Goal: Transaction & Acquisition: Purchase product/service

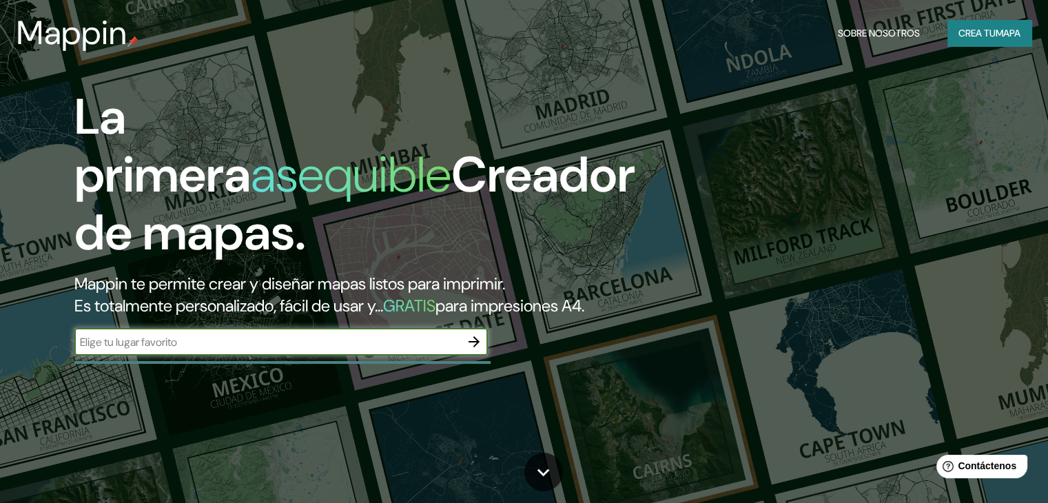
paste input "[PERSON_NAME], [PERSON_NAME], Zacatlan, Pue"
type input "[PERSON_NAME], [PERSON_NAME], Zacatlan, Pue"
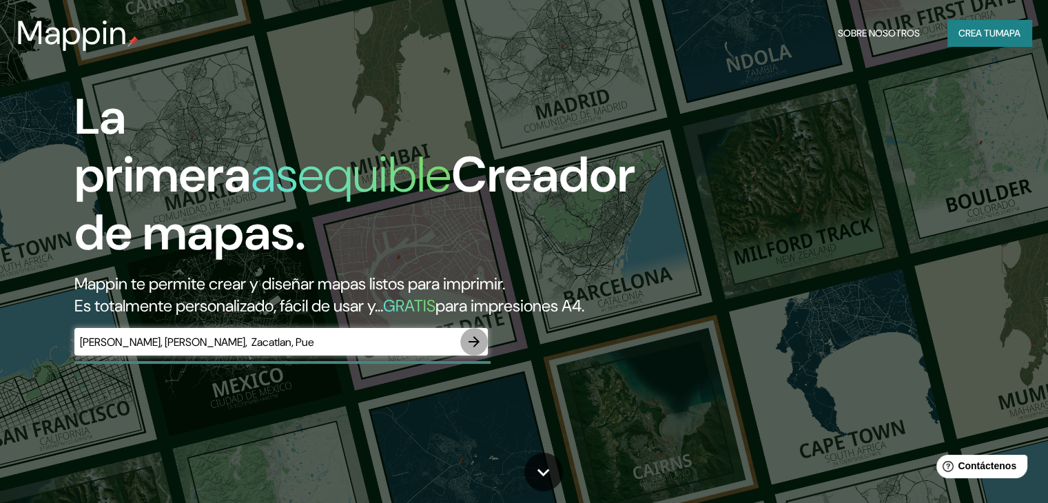
click at [478, 347] on icon "button" at bounding box center [474, 341] width 11 height 11
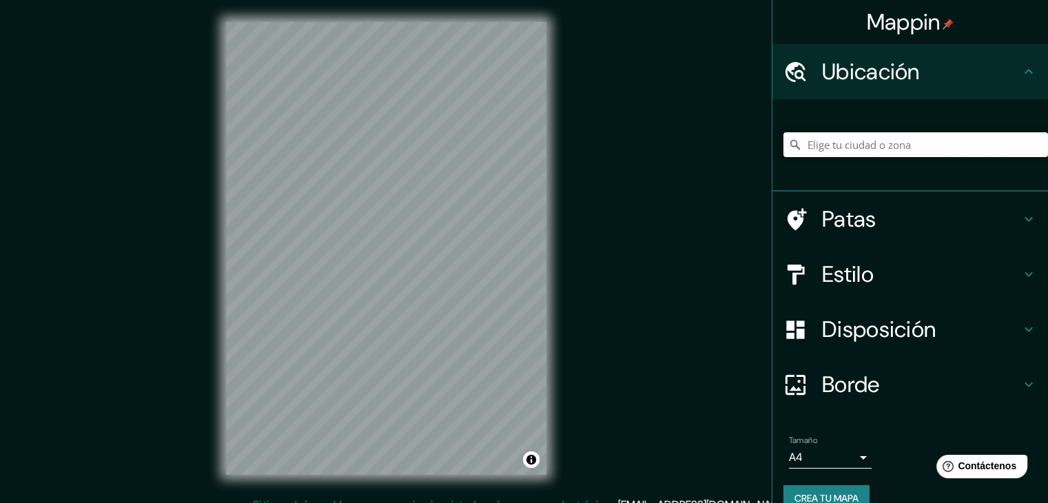
click at [805, 141] on input "Elige tu ciudad o zona" at bounding box center [916, 144] width 265 height 25
paste input "[PERSON_NAME], [PERSON_NAME], Zacatlan, Pue"
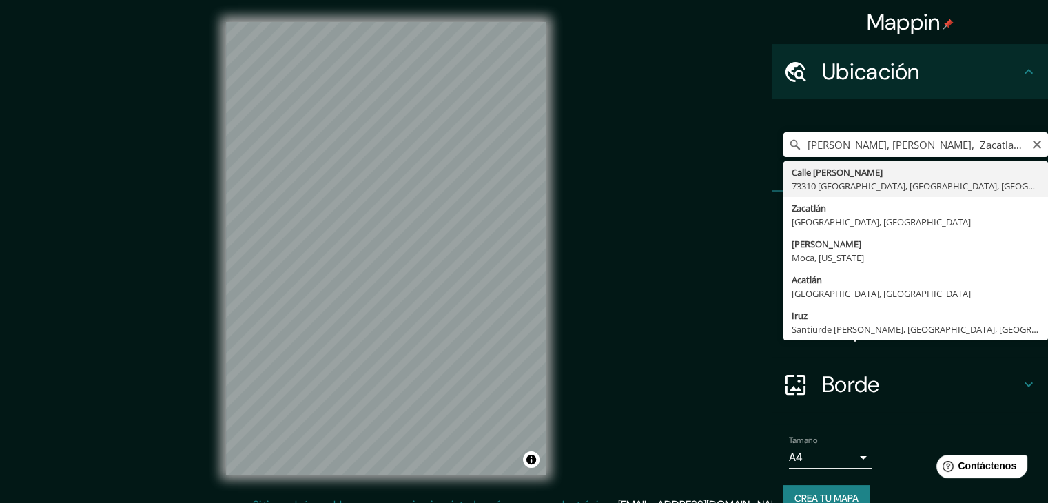
type input "[GEOGRAPHIC_DATA][PERSON_NAME], [GEOGRAPHIC_DATA], [GEOGRAPHIC_DATA]"
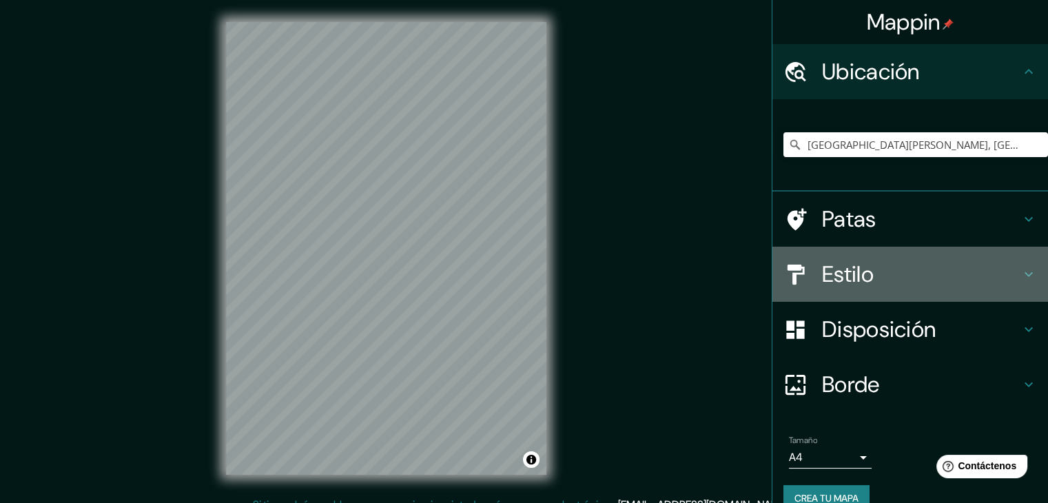
click at [822, 275] on font "Estilo" at bounding box center [848, 274] width 52 height 29
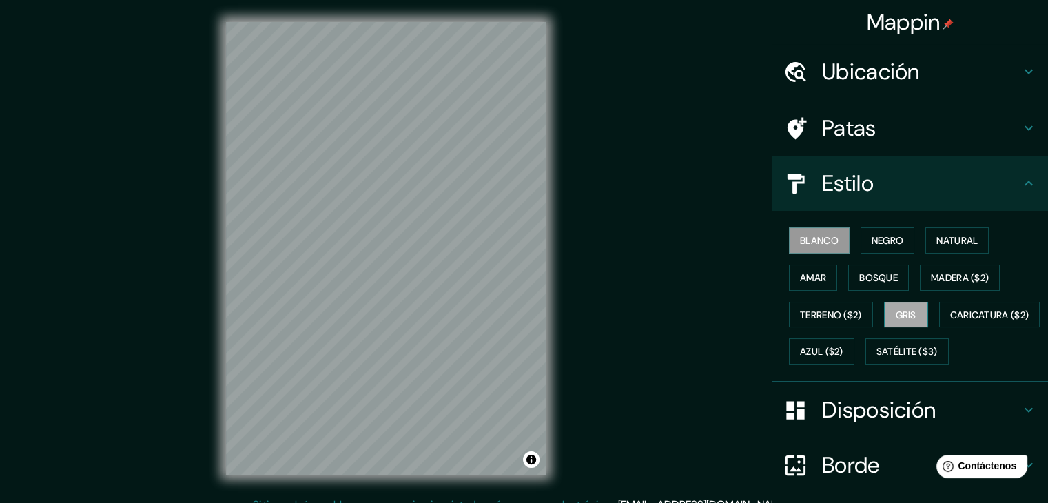
click at [902, 318] on font "Gris" at bounding box center [906, 315] width 21 height 12
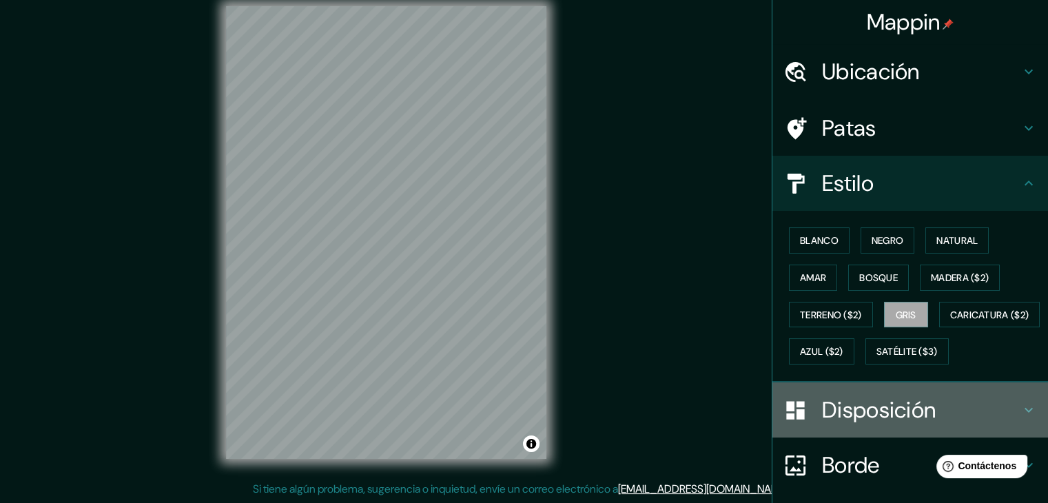
click at [846, 425] on font "Disposición" at bounding box center [879, 410] width 114 height 29
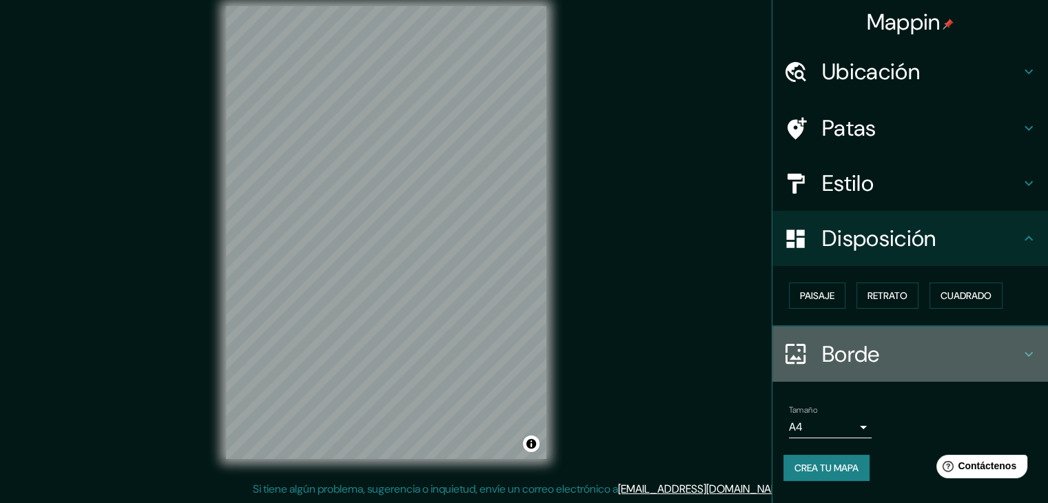
click at [837, 367] on font "Borde" at bounding box center [851, 354] width 58 height 29
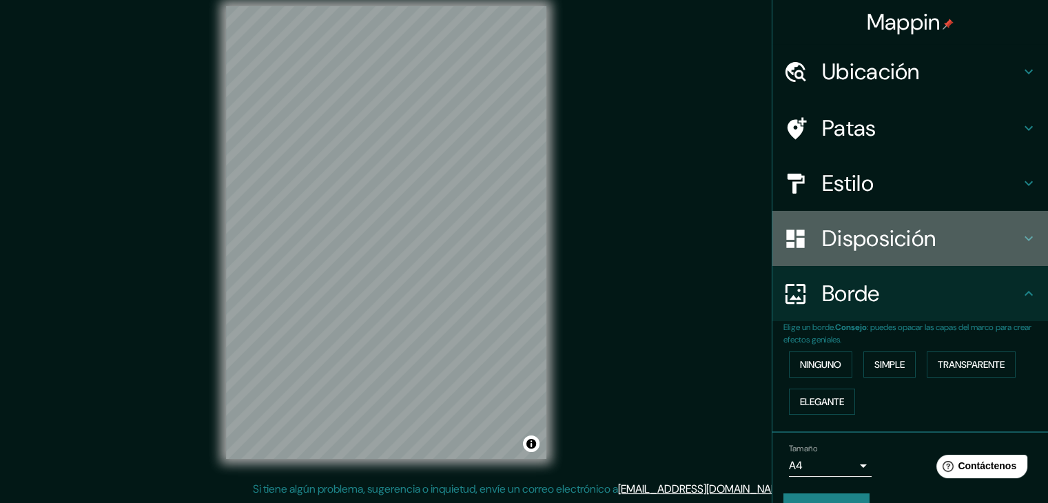
click at [853, 237] on font "Disposición" at bounding box center [879, 238] width 114 height 29
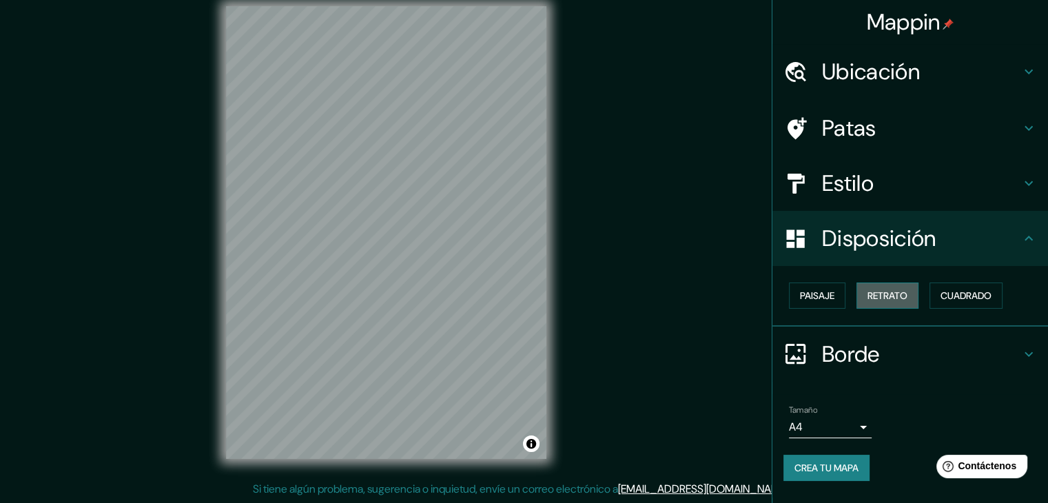
click at [876, 293] on font "Retrato" at bounding box center [888, 296] width 40 height 12
click at [820, 293] on font "Paisaje" at bounding box center [817, 296] width 34 height 12
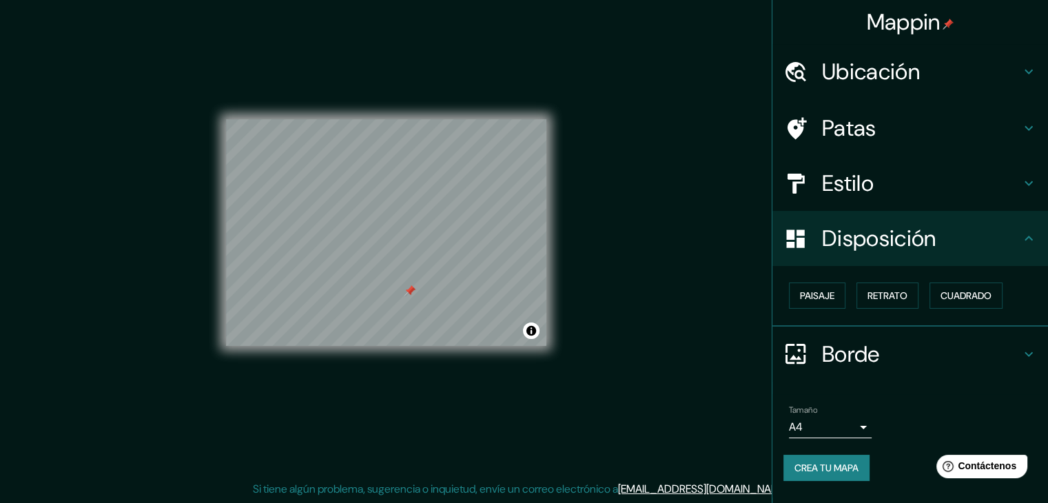
click at [822, 463] on font "Crea tu mapa" at bounding box center [827, 468] width 64 height 12
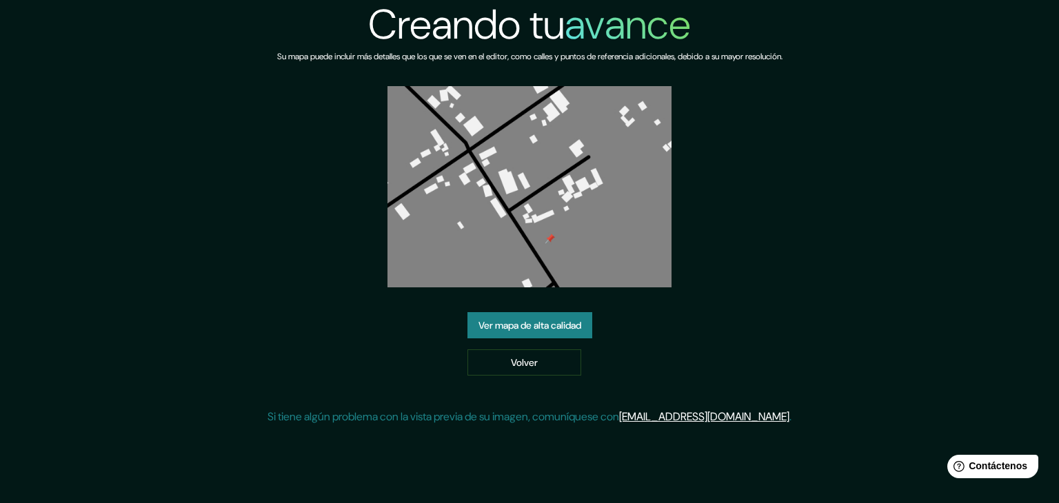
click at [467, 312] on link "Ver mapa de alta calidad" at bounding box center [529, 325] width 125 height 26
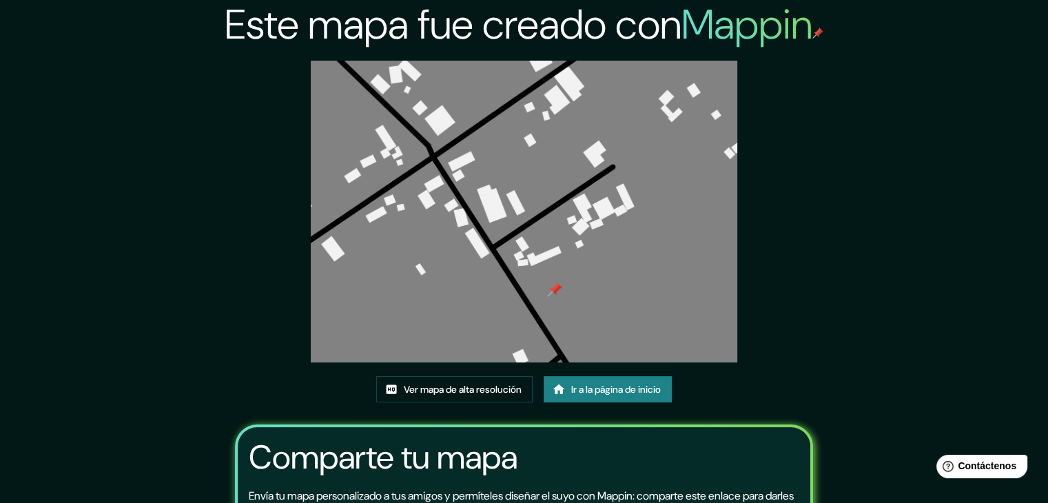
click at [471, 203] on img at bounding box center [524, 212] width 427 height 302
click at [462, 378] on link "Ver mapa de alta resolución" at bounding box center [454, 389] width 156 height 26
